Goal: Task Accomplishment & Management: Use online tool/utility

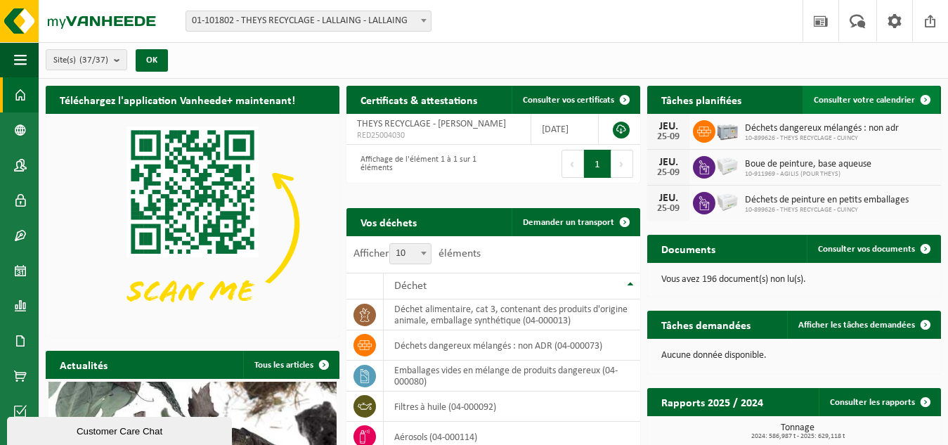
click at [875, 98] on span "Consulter votre calendrier" at bounding box center [864, 100] width 101 height 9
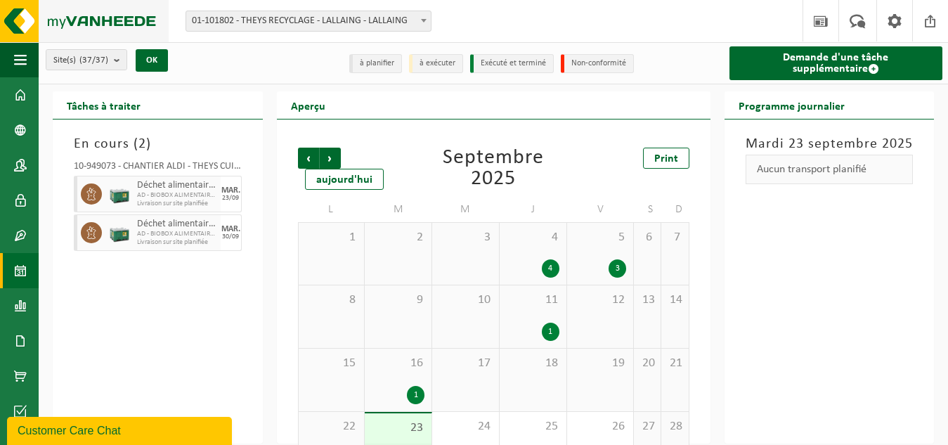
click at [98, 30] on img at bounding box center [84, 21] width 169 height 42
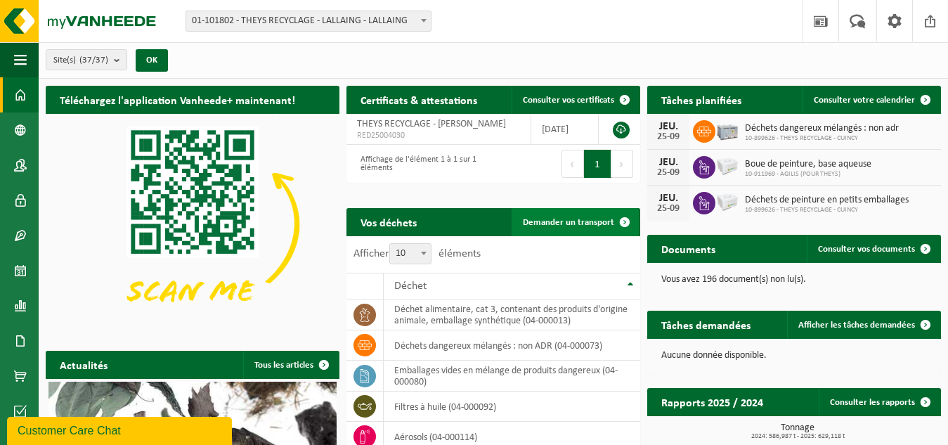
click at [596, 213] on link "Demander un transport" at bounding box center [574, 222] width 127 height 28
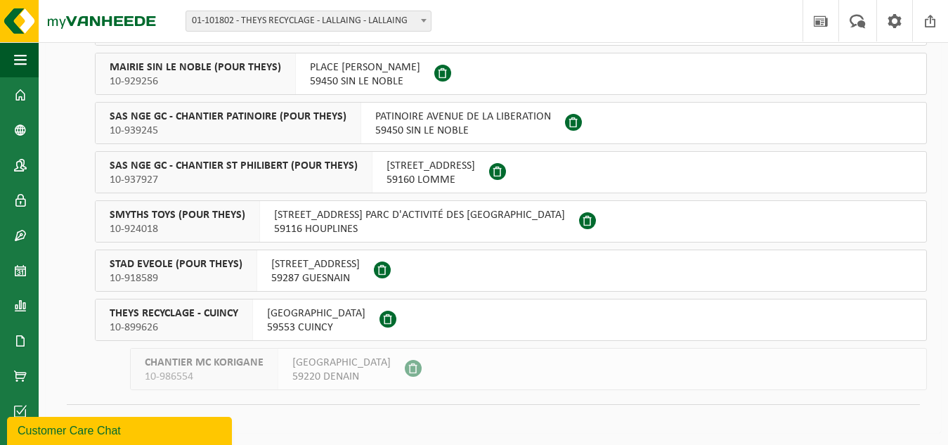
scroll to position [1562, 0]
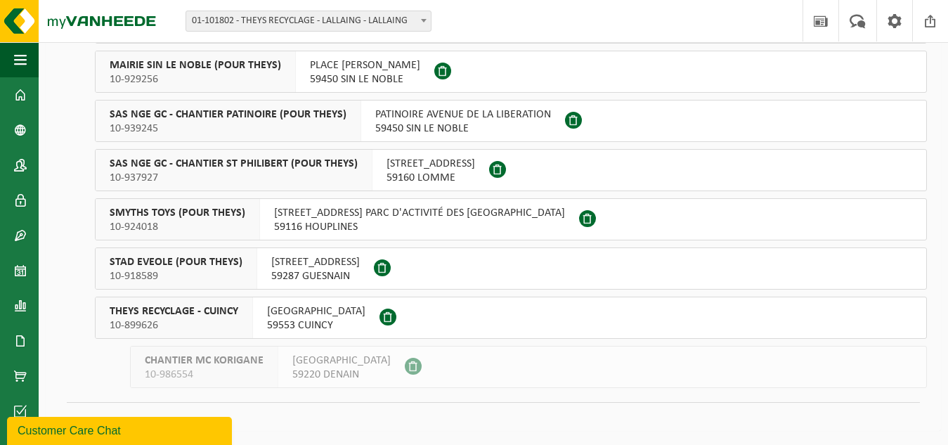
click at [273, 315] on span "RUE DU CHAMP DE TIR" at bounding box center [316, 311] width 98 height 14
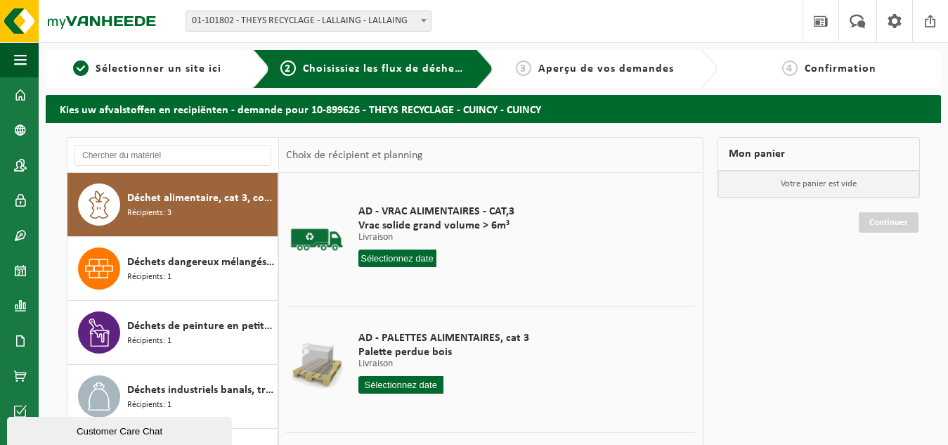
click at [410, 258] on input "text" at bounding box center [397, 258] width 78 height 18
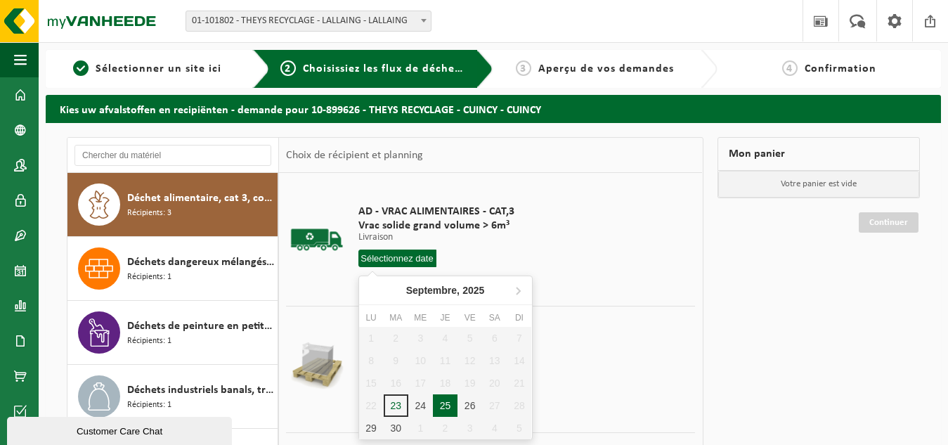
click at [443, 409] on div "25" at bounding box center [445, 405] width 25 height 22
type input "à partir de [DATE]"
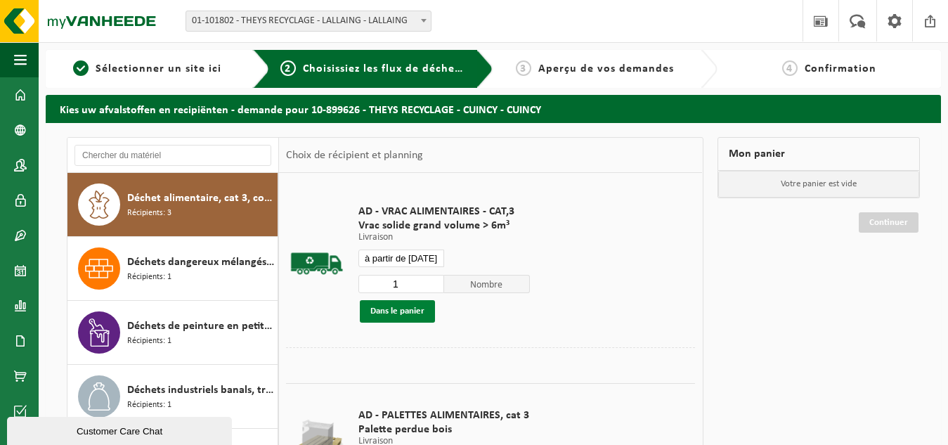
click at [370, 309] on button "Dans le panier" at bounding box center [397, 311] width 75 height 22
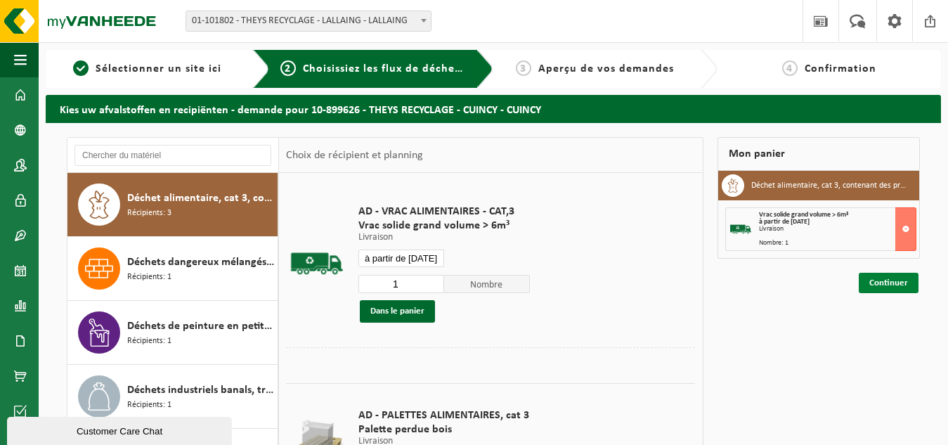
click at [883, 285] on link "Continuer" at bounding box center [889, 283] width 60 height 20
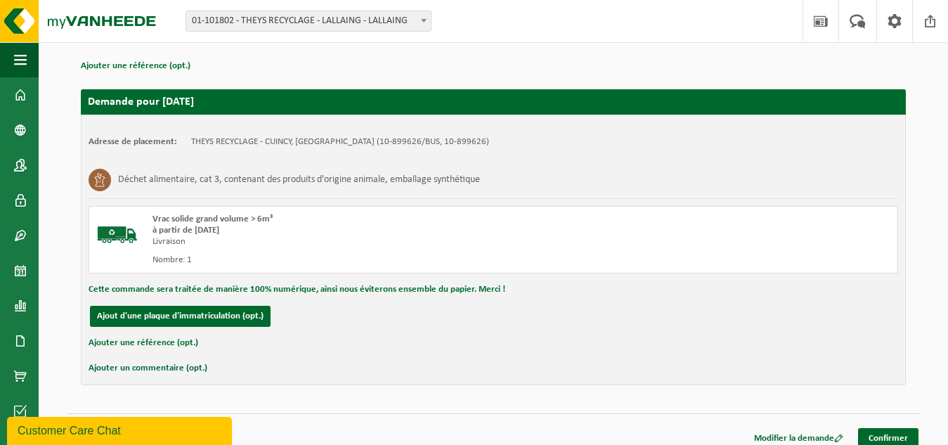
scroll to position [211, 0]
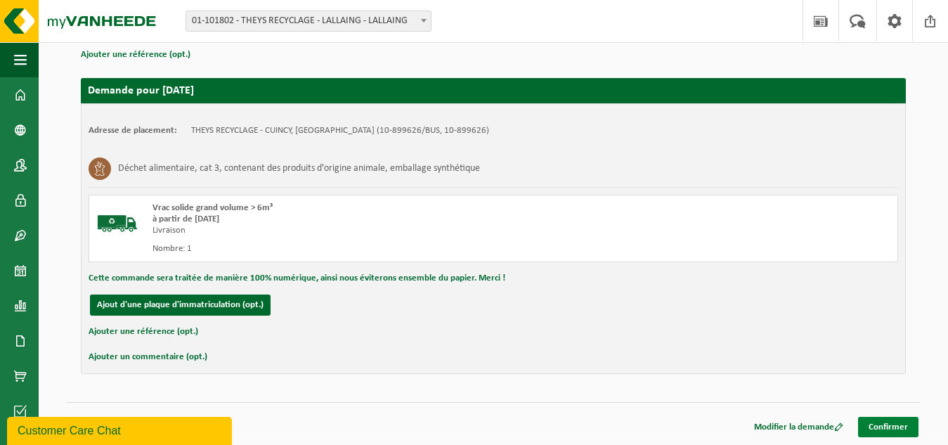
click at [892, 421] on link "Confirmer" at bounding box center [888, 427] width 60 height 20
